Goal: Task Accomplishment & Management: Complete application form

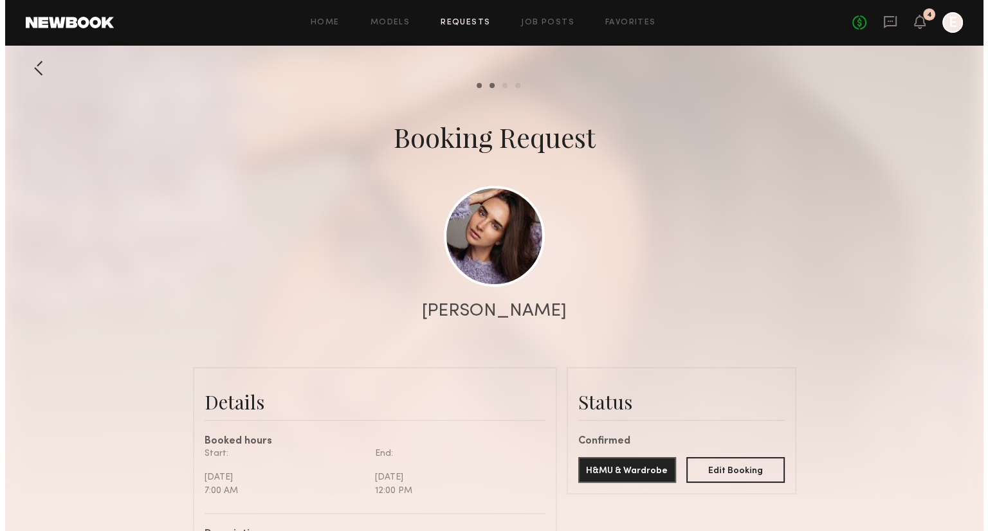
scroll to position [666, 0]
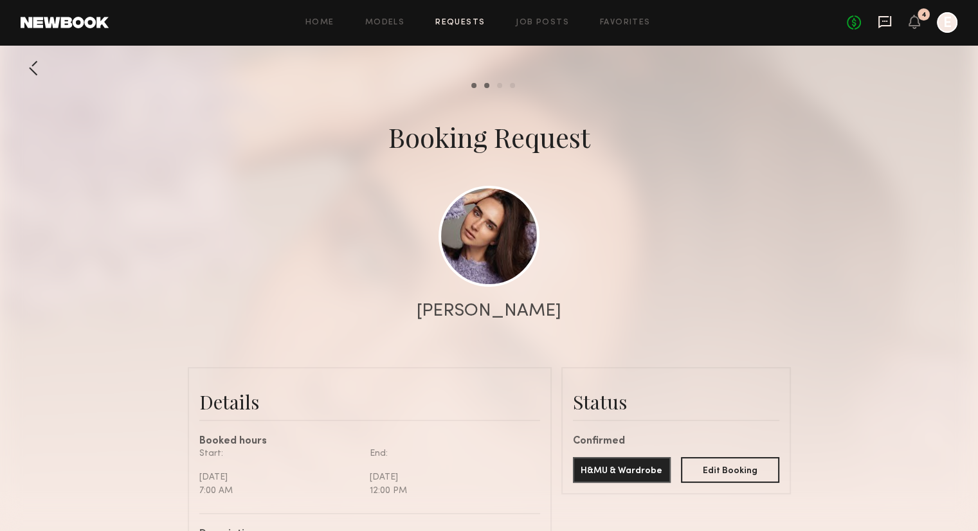
click at [890, 25] on icon at bounding box center [885, 22] width 13 height 12
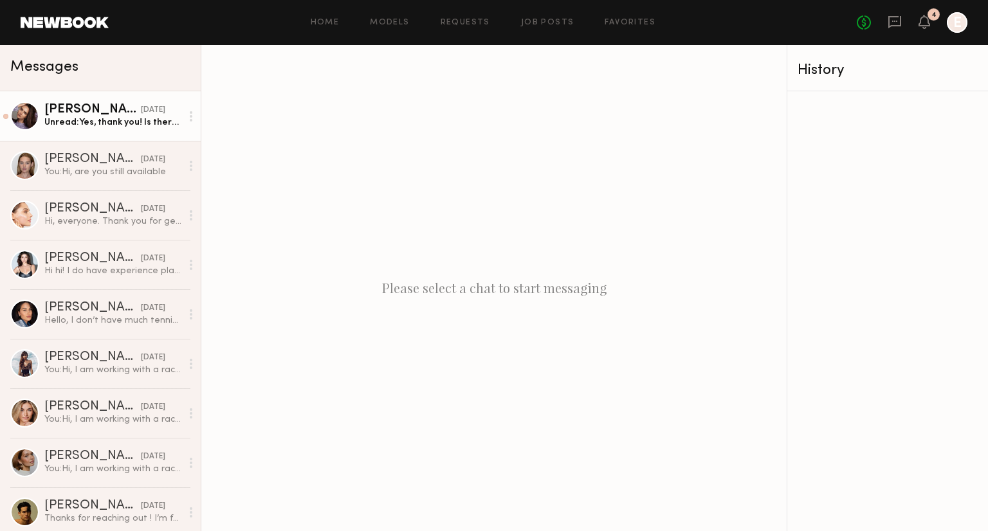
click at [82, 104] on div "[PERSON_NAME]" at bounding box center [92, 110] width 96 height 13
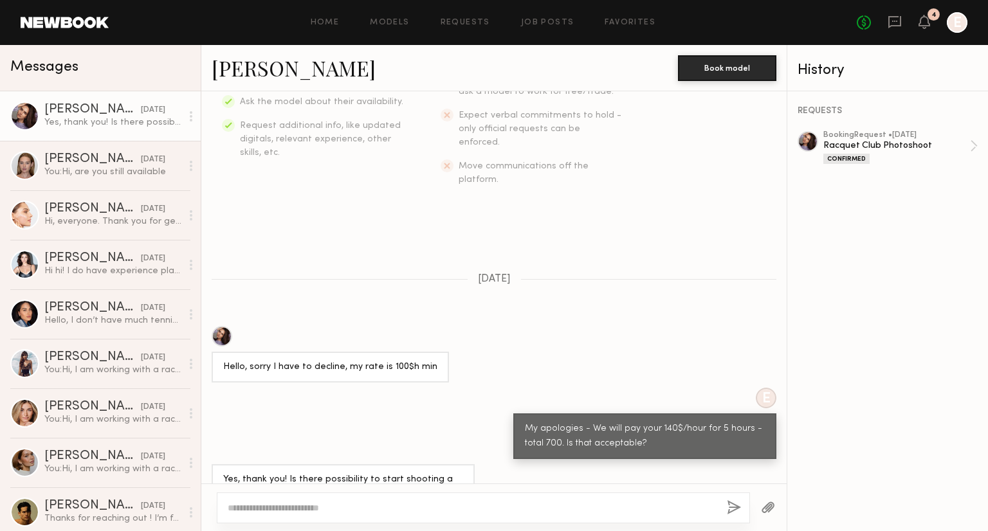
scroll to position [286, 0]
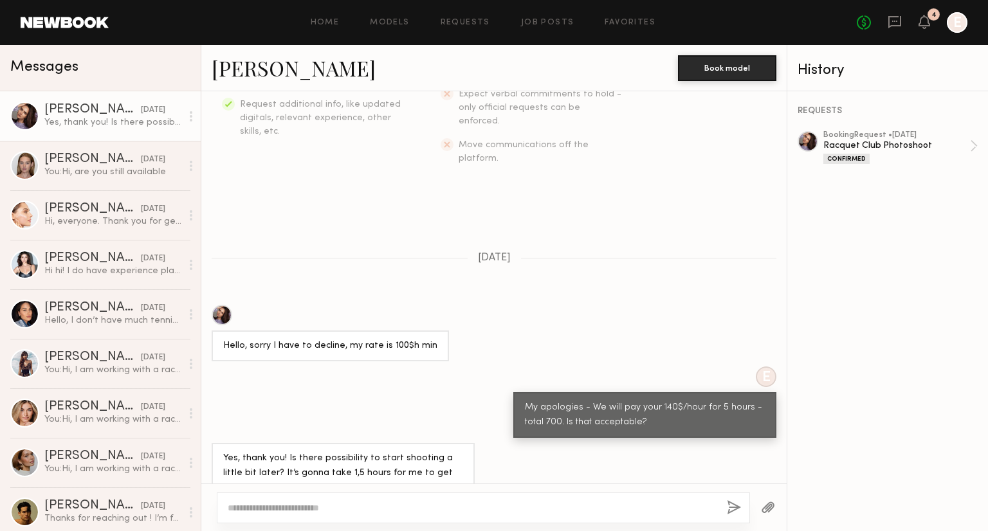
click at [333, 509] on textarea at bounding box center [472, 508] width 489 height 13
click at [324, 502] on textarea at bounding box center [472, 508] width 489 height 13
drag, startPoint x: 454, startPoint y: 510, endPoint x: 403, endPoint y: 510, distance: 50.8
click at [403, 510] on textarea "**********" at bounding box center [472, 508] width 489 height 13
click at [595, 516] on div "**********" at bounding box center [484, 508] width 534 height 31
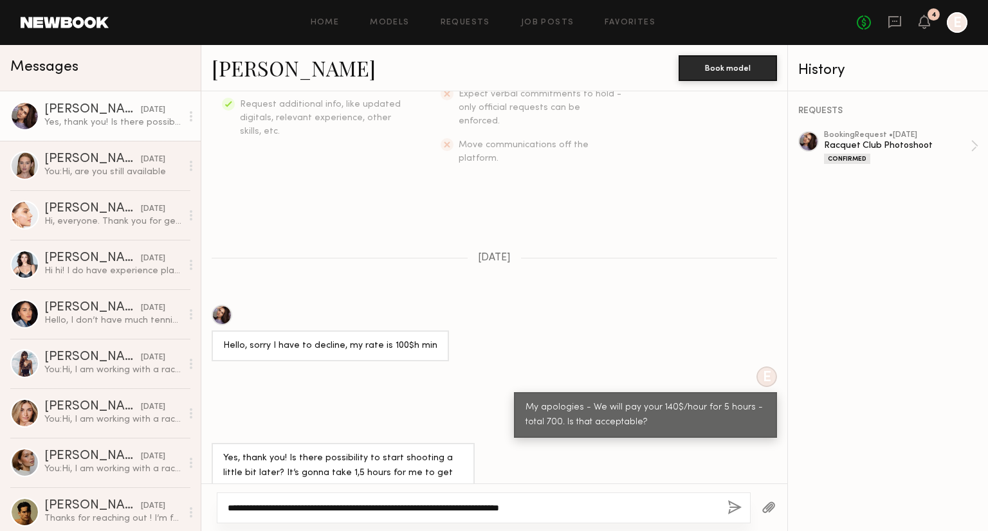
click at [593, 514] on textarea "**********" at bounding box center [472, 508] width 489 height 13
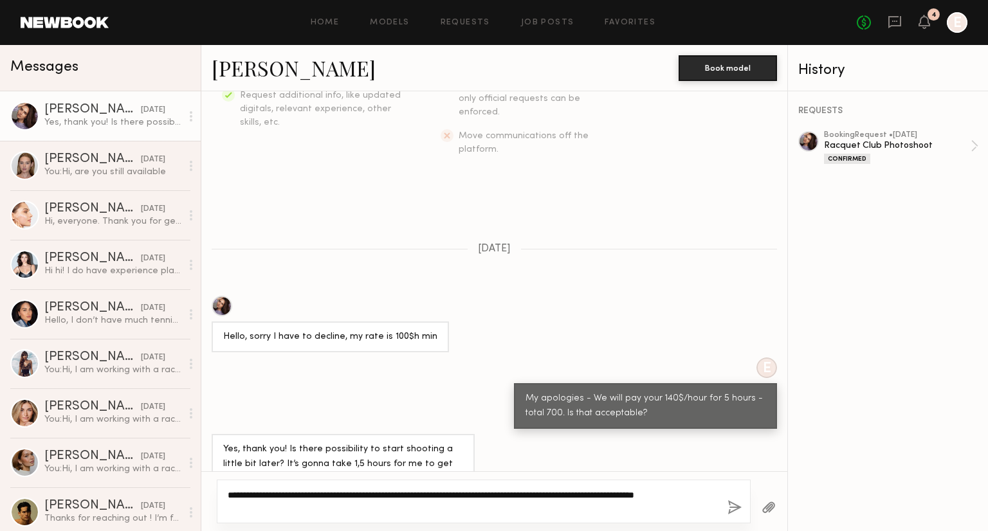
scroll to position [298, 0]
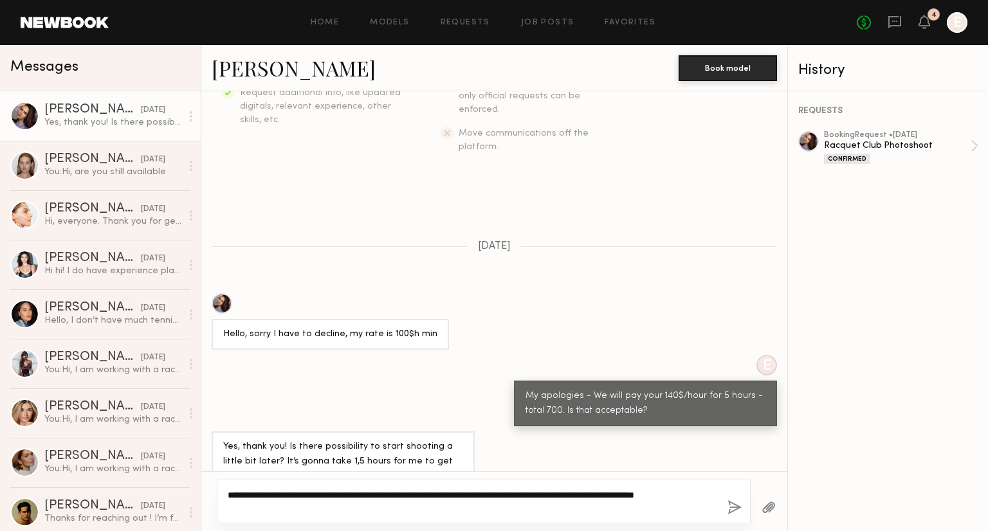
type textarea "**********"
click at [728, 511] on button "button" at bounding box center [734, 508] width 14 height 16
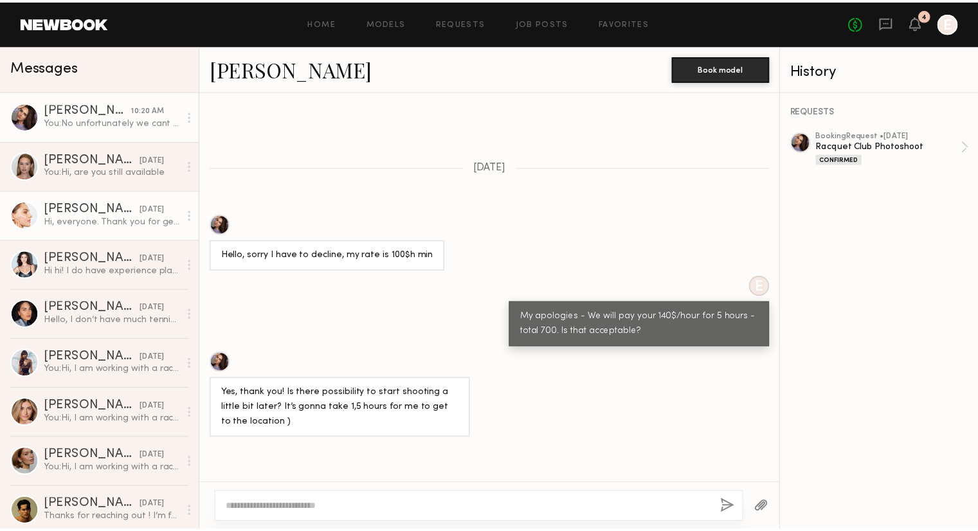
scroll to position [255, 0]
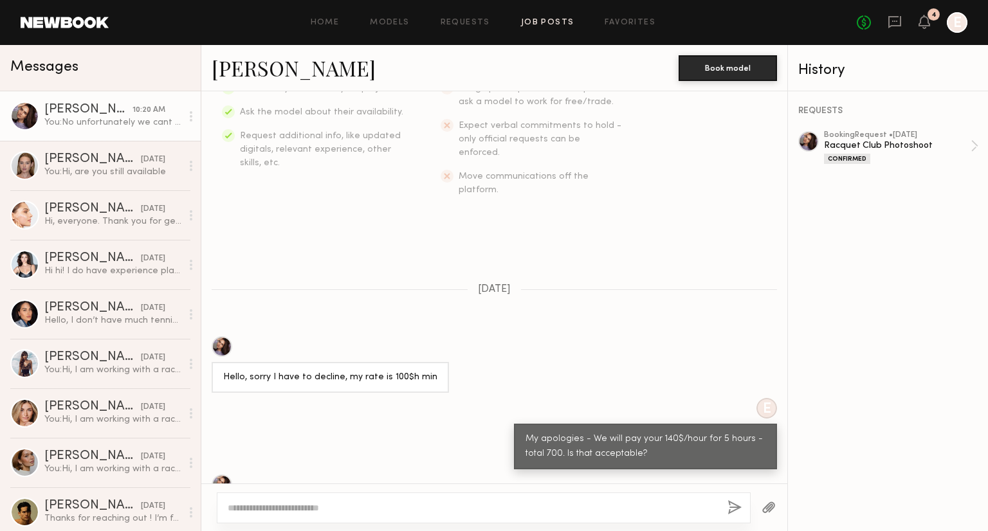
click at [530, 19] on link "Job Posts" at bounding box center [547, 23] width 53 height 8
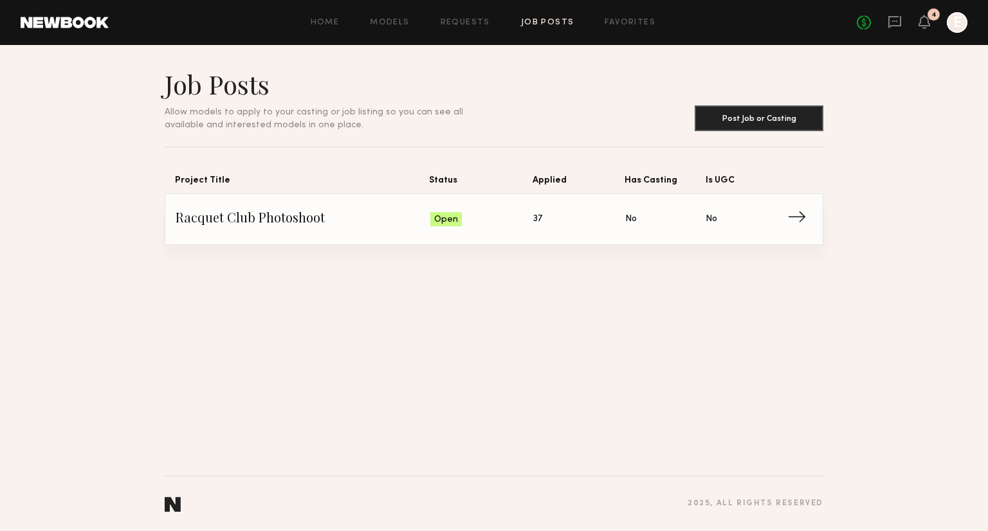
click at [563, 221] on span "Applied: 37" at bounding box center [579, 219] width 92 height 19
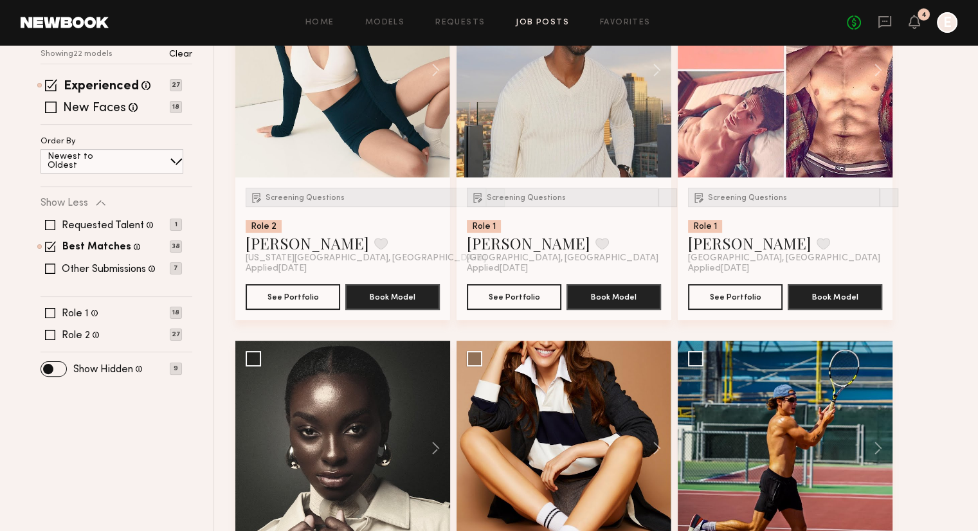
scroll to position [257, 0]
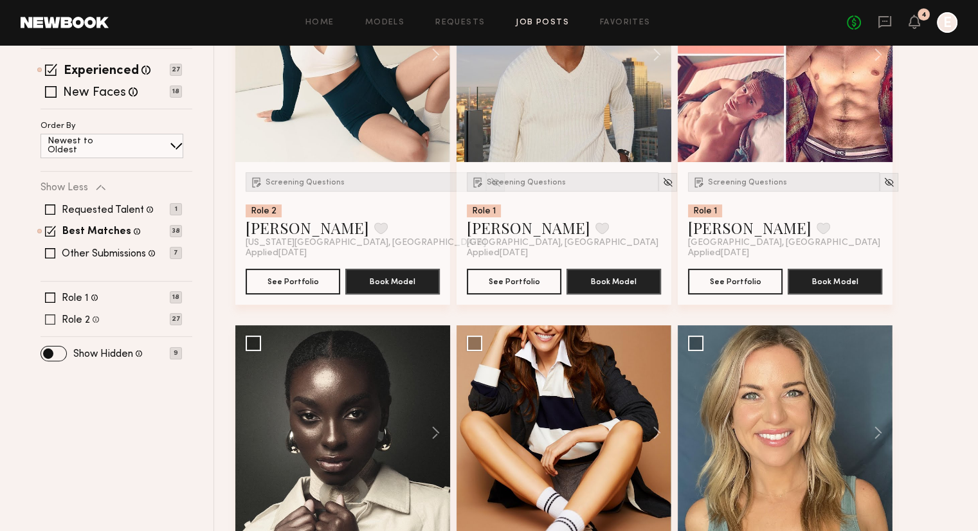
click at [49, 317] on span at bounding box center [50, 320] width 10 height 10
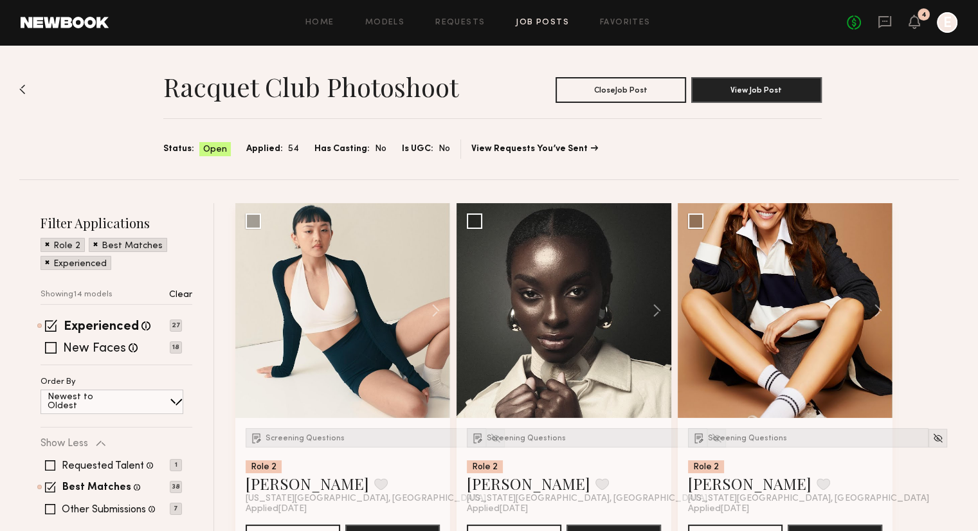
scroll to position [0, 0]
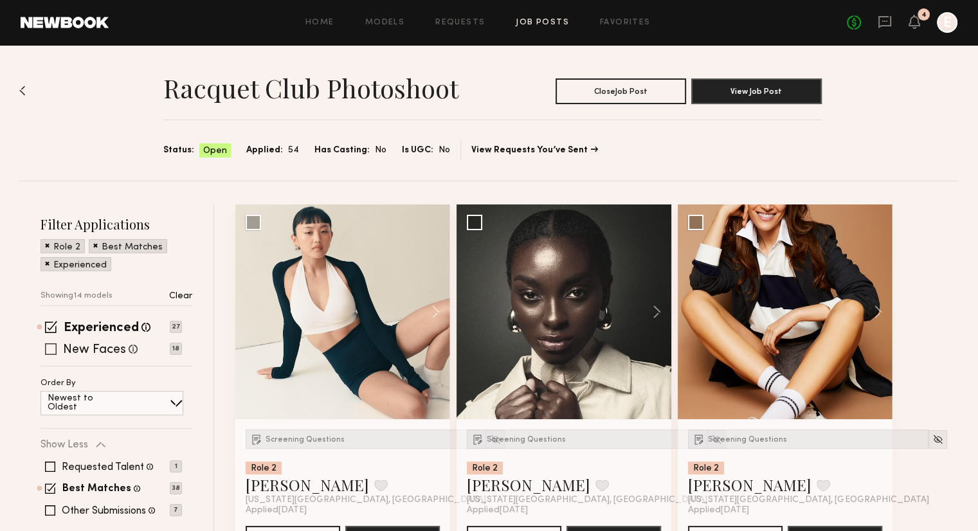
click at [57, 345] on div "New Faces Talent we've deemed to be in the early stages of their professional c…" at bounding box center [111, 349] width 141 height 10
click at [48, 327] on span at bounding box center [51, 327] width 12 height 12
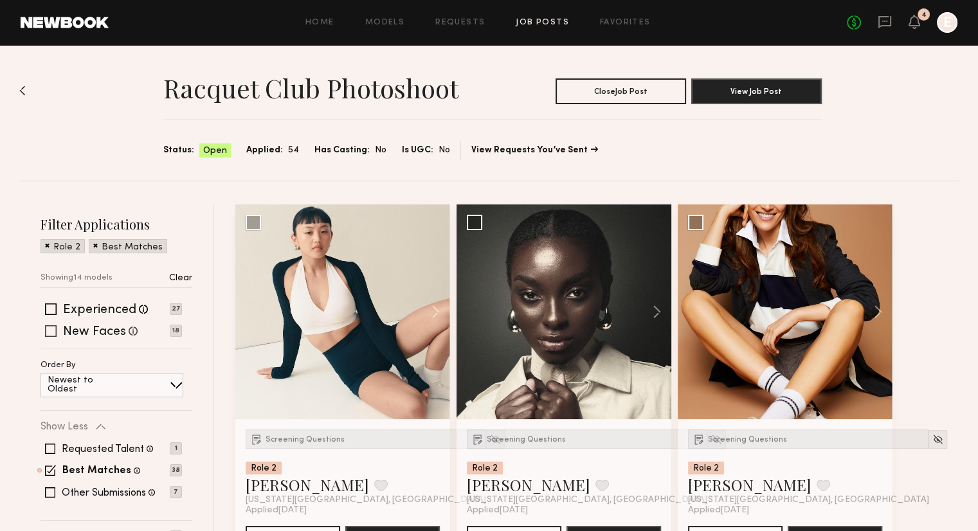
click at [48, 330] on span at bounding box center [51, 331] width 12 height 12
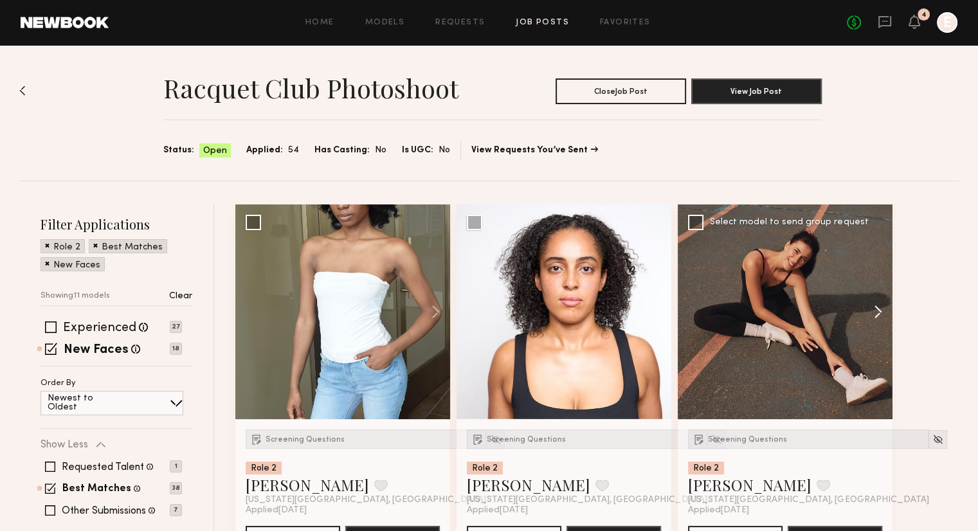
click at [883, 304] on button at bounding box center [872, 312] width 41 height 215
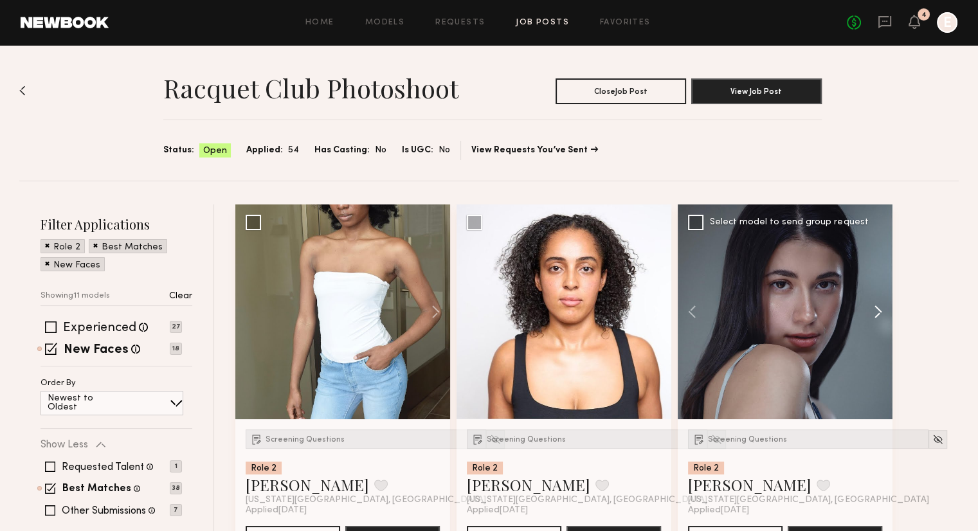
click at [883, 304] on button at bounding box center [872, 312] width 41 height 215
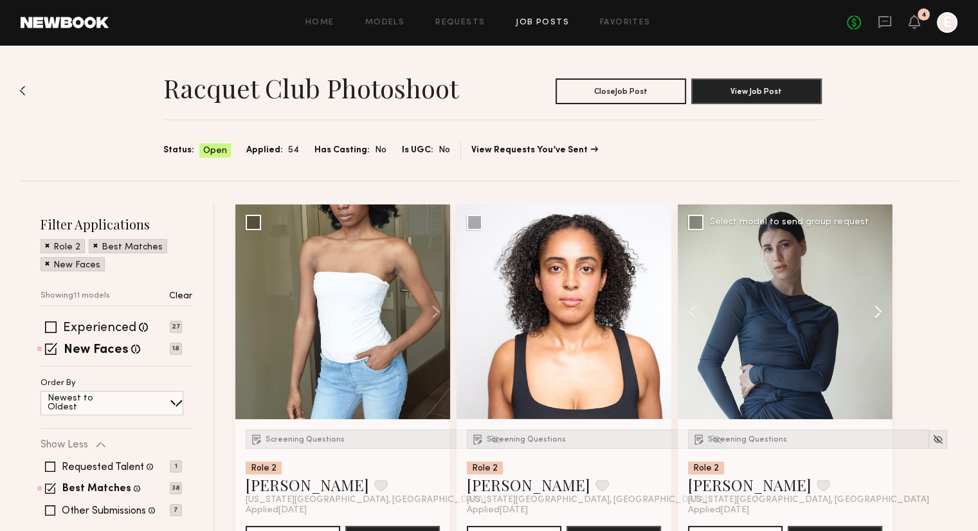
click at [883, 304] on button at bounding box center [872, 312] width 41 height 215
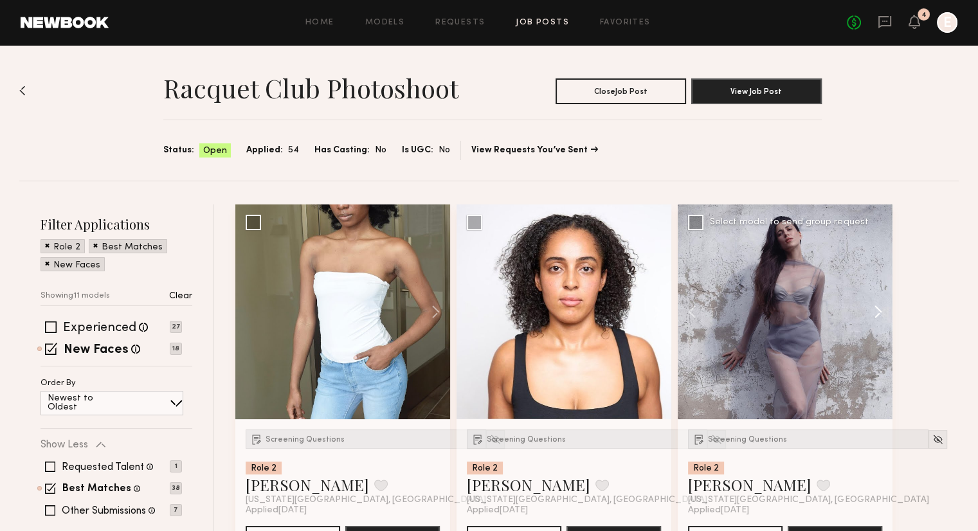
click at [883, 304] on button at bounding box center [872, 312] width 41 height 215
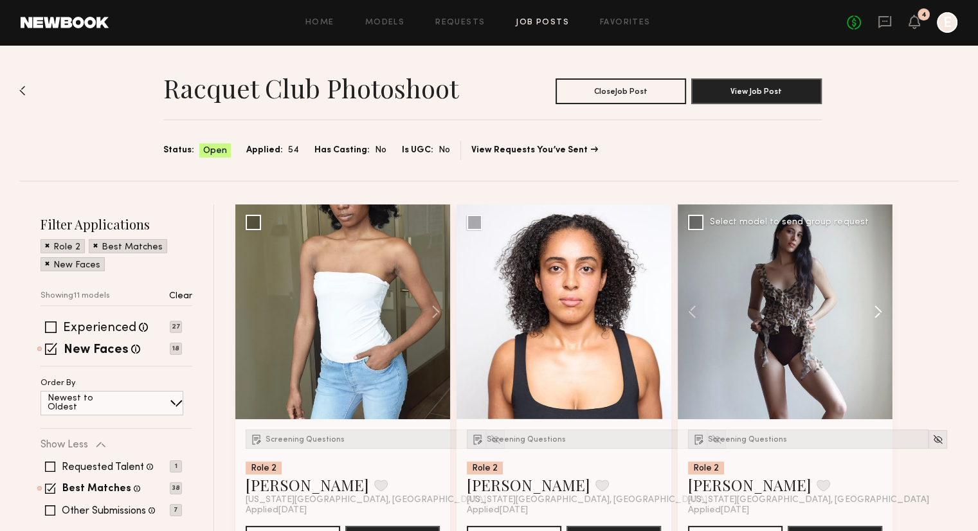
click at [883, 304] on button at bounding box center [872, 312] width 41 height 215
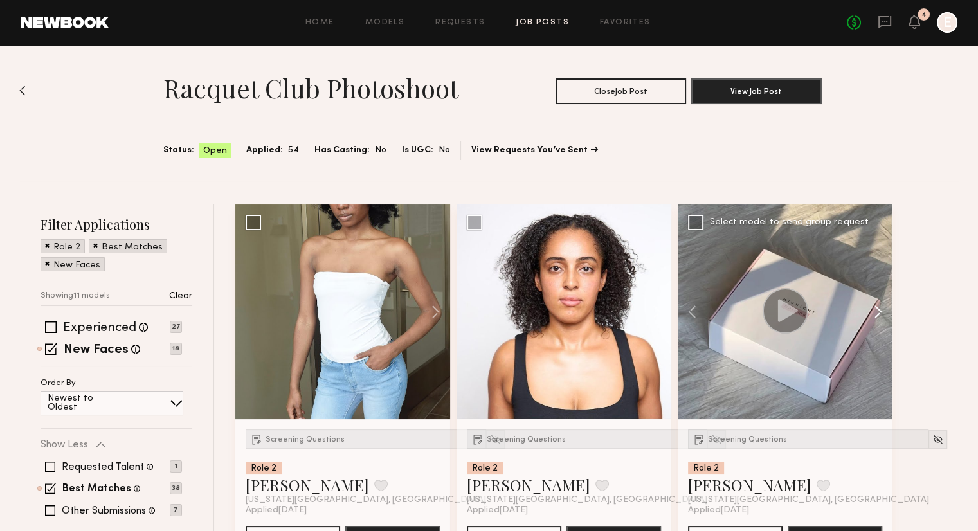
click at [883, 304] on button at bounding box center [872, 312] width 41 height 215
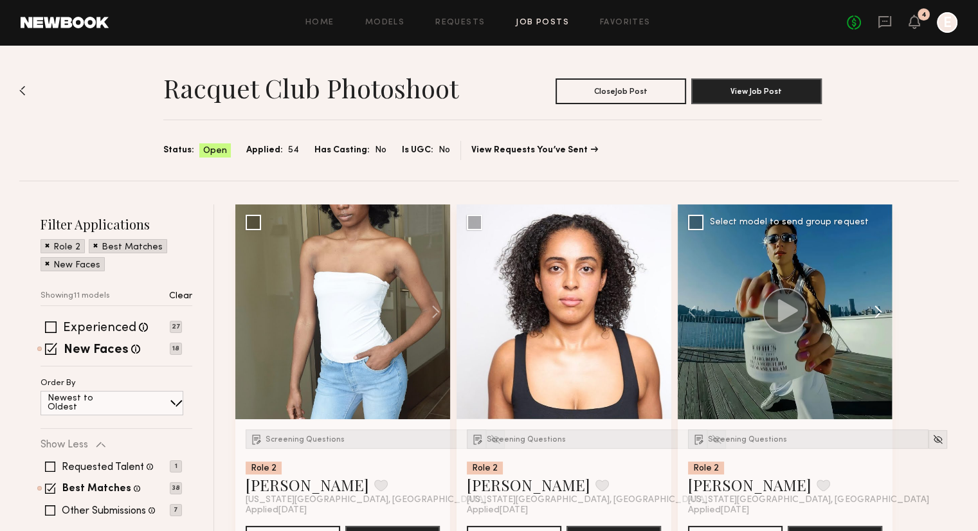
click at [883, 304] on button at bounding box center [872, 312] width 41 height 215
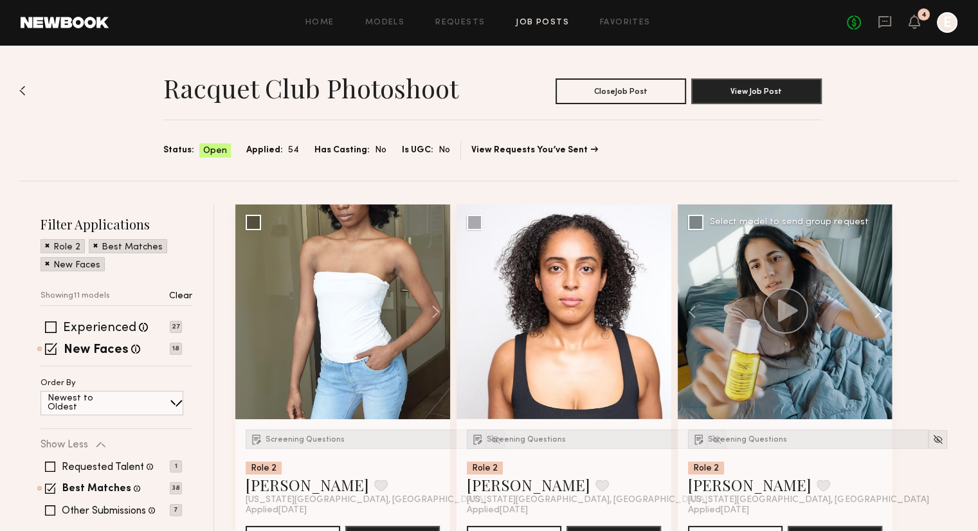
click at [883, 304] on button at bounding box center [872, 312] width 41 height 215
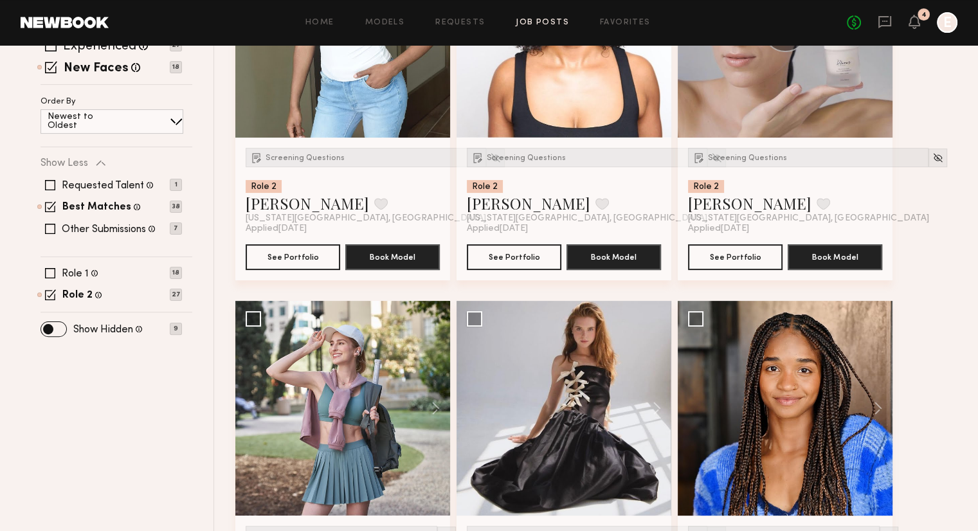
scroll to position [386, 0]
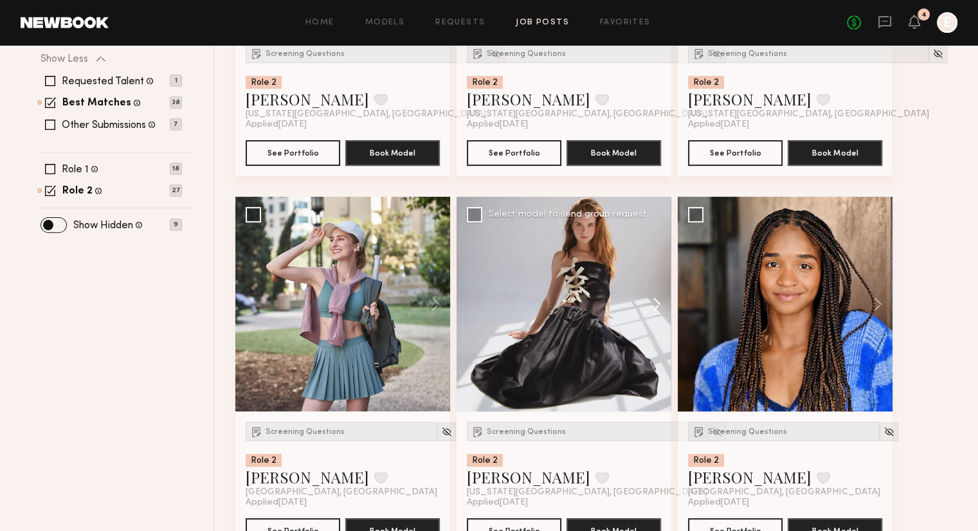
click at [653, 300] on button at bounding box center [650, 304] width 41 height 215
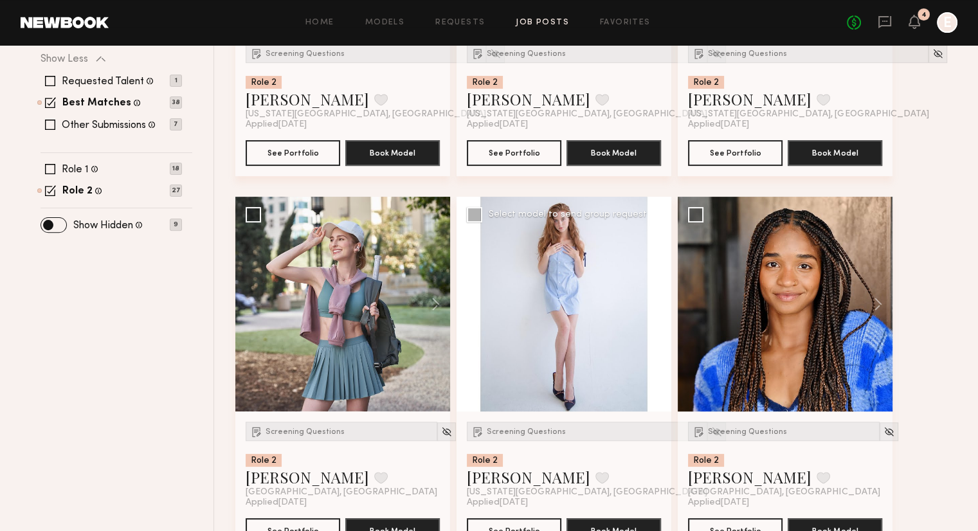
click at [653, 300] on button at bounding box center [650, 304] width 41 height 215
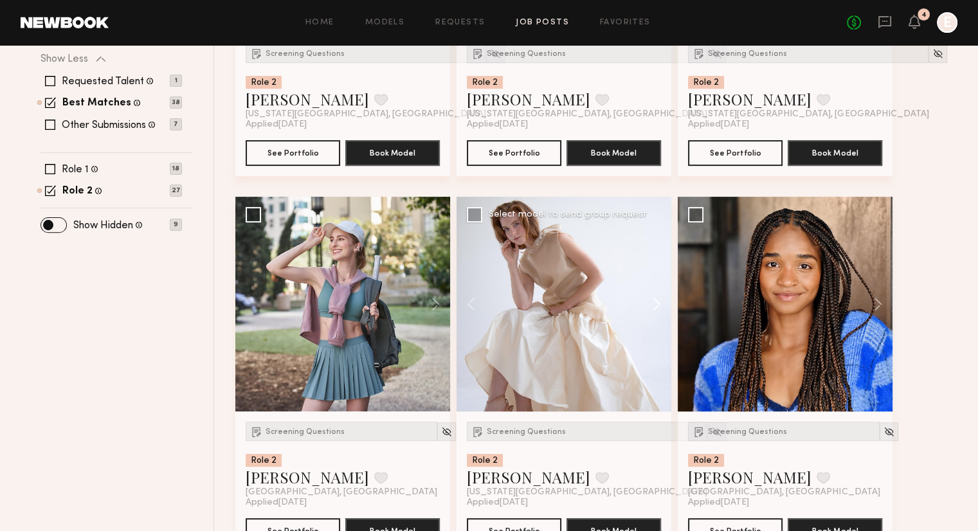
click at [653, 300] on button at bounding box center [650, 304] width 41 height 215
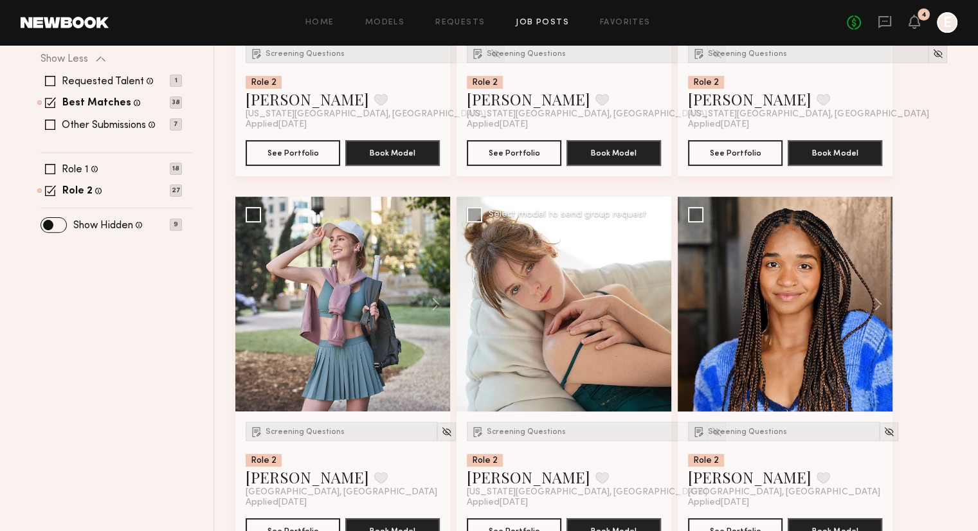
click at [653, 300] on div at bounding box center [564, 304] width 215 height 215
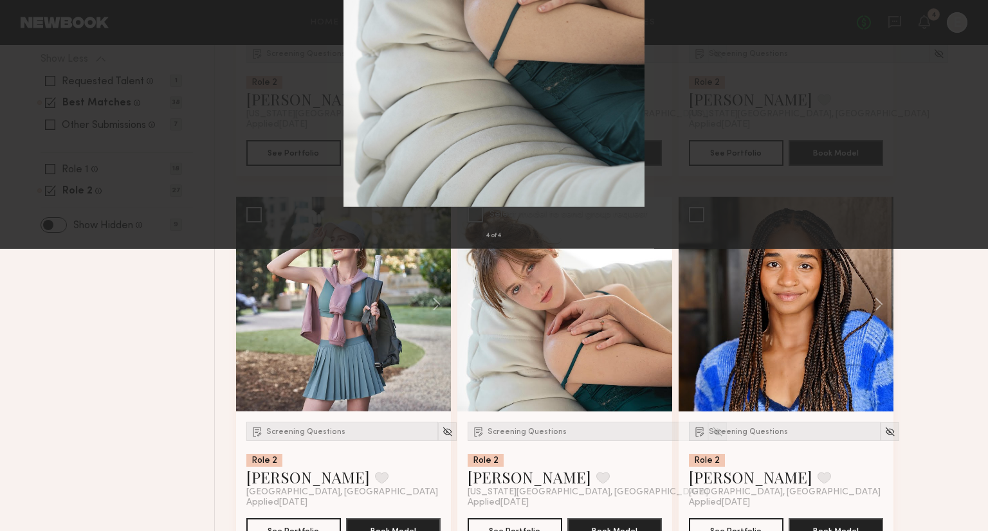
click at [837, 255] on div "4 of 4" at bounding box center [494, 265] width 988 height 531
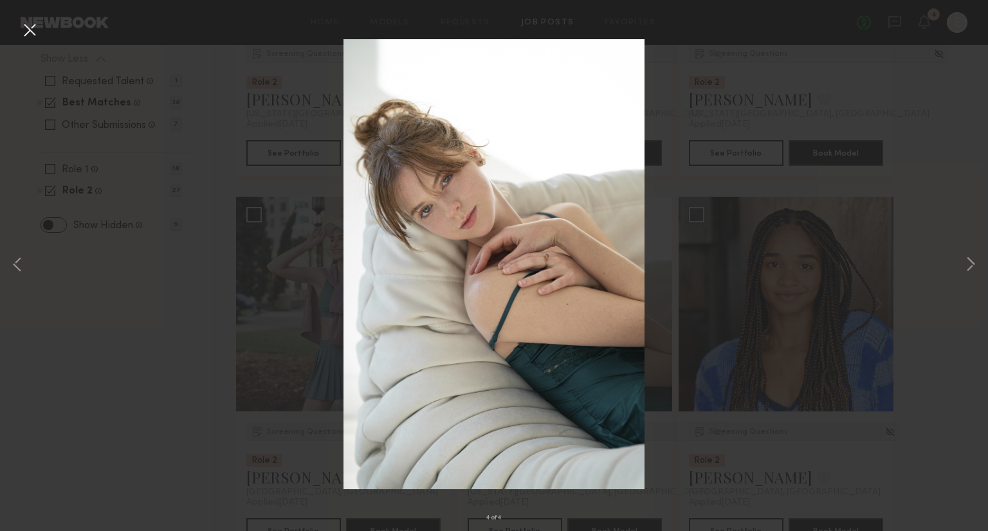
click at [26, 27] on button at bounding box center [29, 30] width 21 height 23
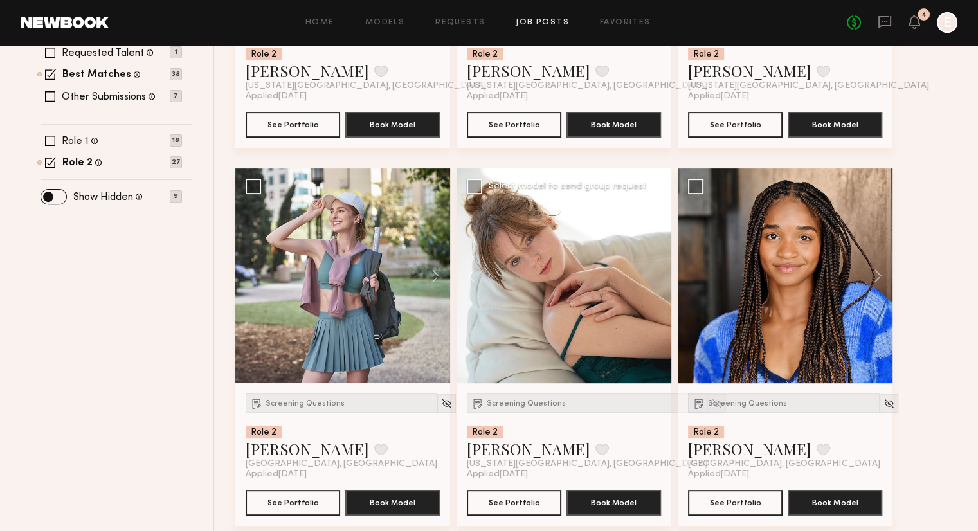
scroll to position [414, 0]
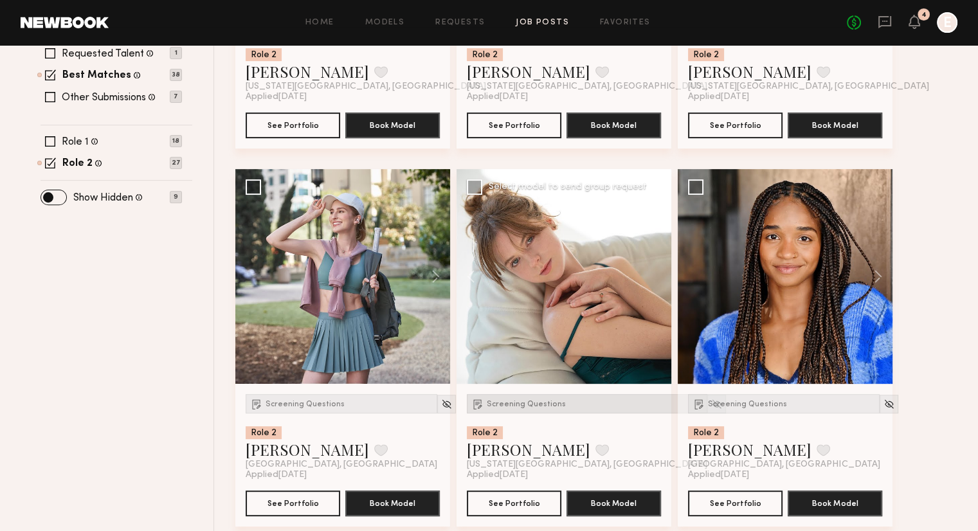
click at [548, 411] on div "Screening Questions" at bounding box center [587, 403] width 241 height 19
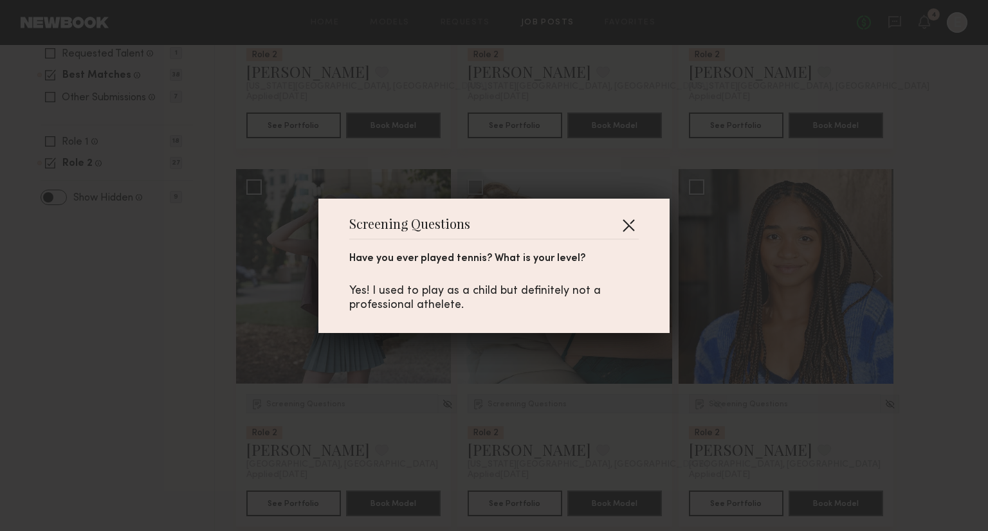
click at [628, 224] on button "button" at bounding box center [628, 225] width 21 height 21
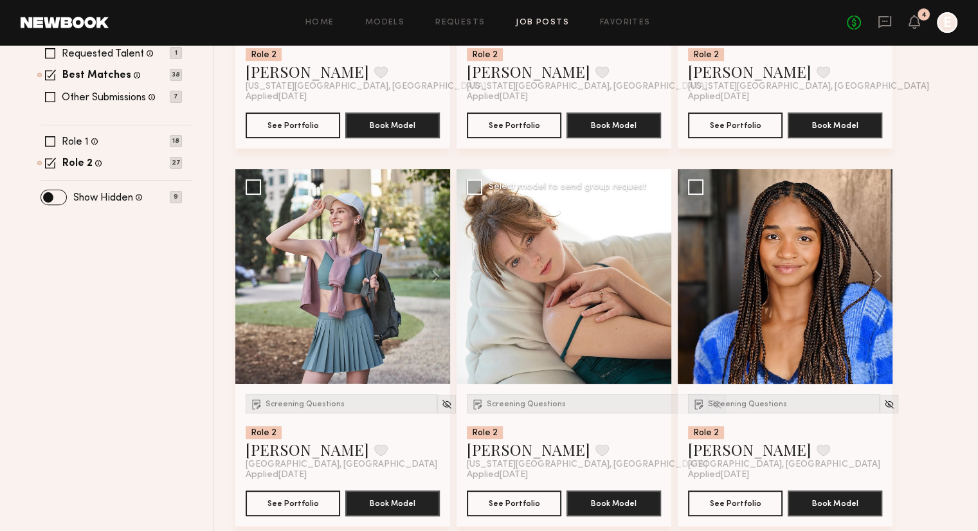
click at [657, 270] on div at bounding box center [564, 276] width 215 height 215
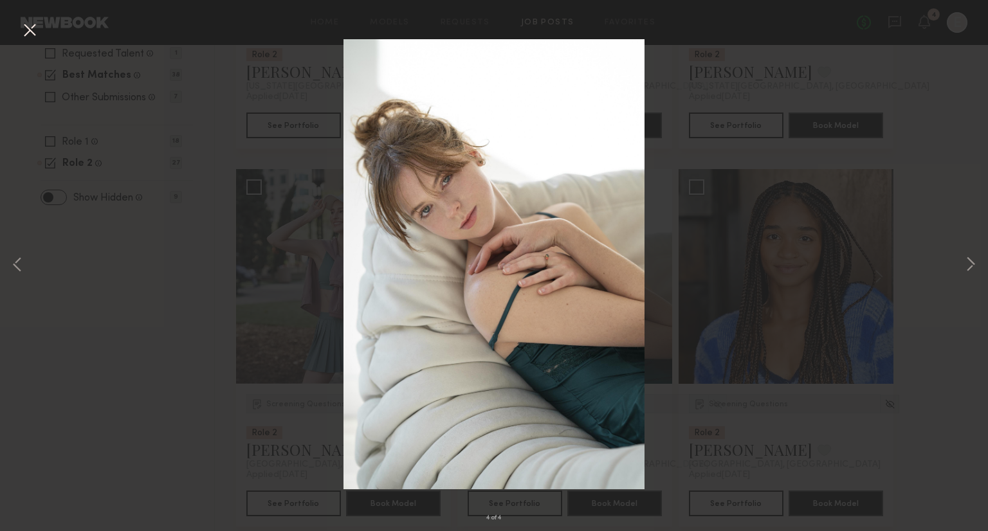
click at [783, 217] on div "4 of 4" at bounding box center [494, 265] width 988 height 531
click at [962, 90] on div "4 of 4" at bounding box center [494, 265] width 988 height 531
click at [23, 28] on button at bounding box center [29, 30] width 21 height 23
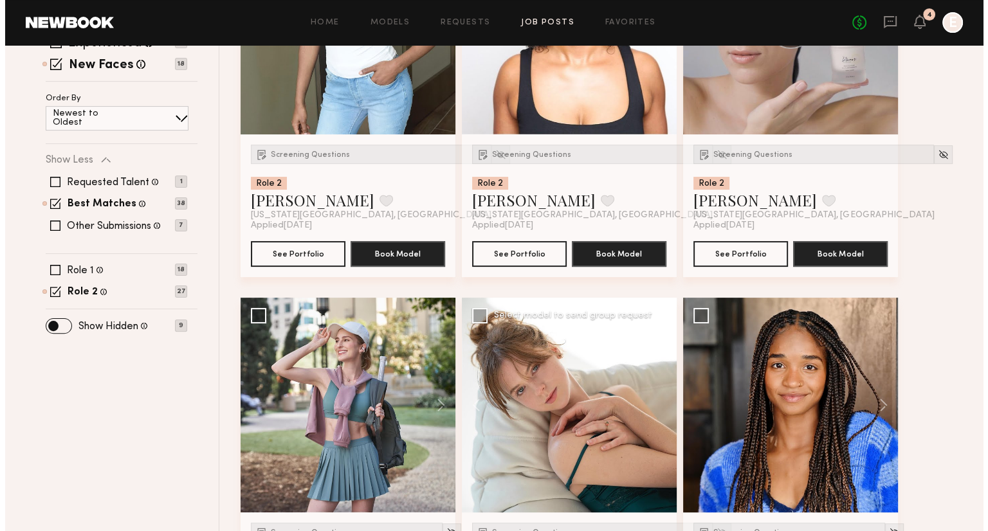
scroll to position [0, 0]
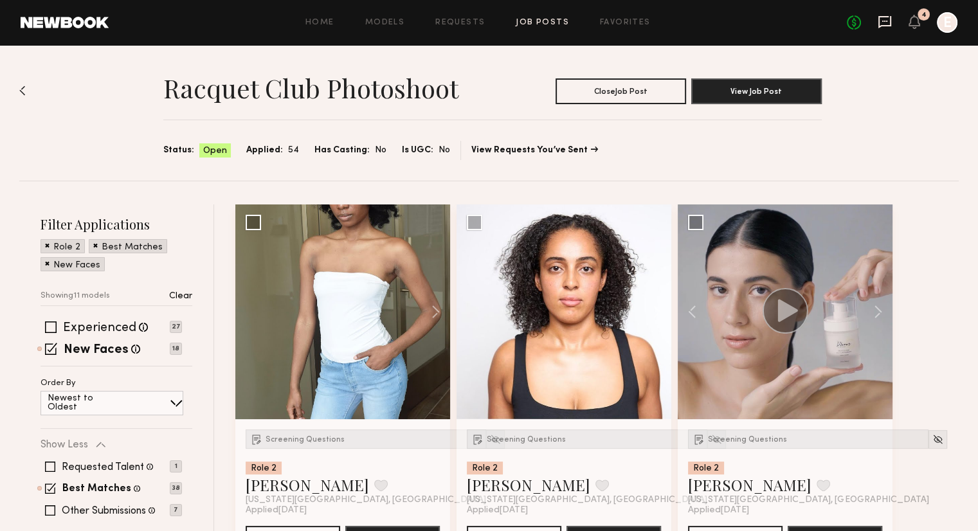
click at [884, 23] on icon at bounding box center [885, 22] width 14 height 14
